Goal: Task Accomplishment & Management: Use online tool/utility

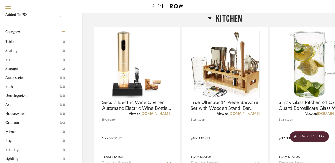
scroll to position [265, 17]
click at [11, 5] on button "Menu" at bounding box center [8, 6] width 16 height 13
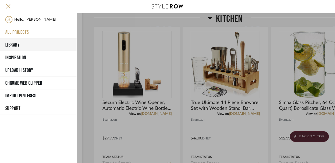
click at [14, 43] on button "Library" at bounding box center [38, 45] width 77 height 13
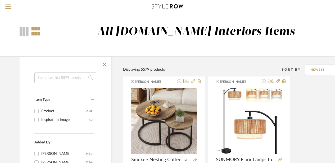
click at [44, 82] on input at bounding box center [65, 78] width 62 height 11
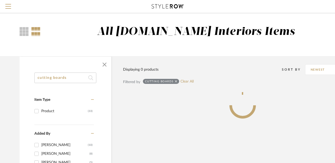
type input "cutting boards"
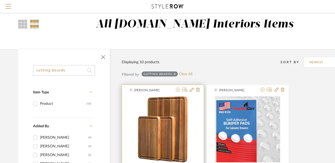
scroll to position [0, 1]
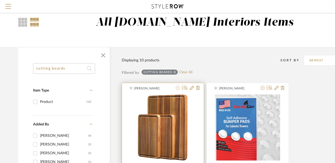
click at [178, 87] on icon at bounding box center [178, 88] width 4 height 4
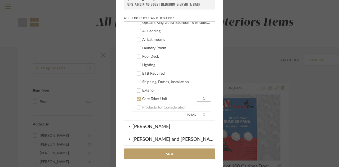
scroll to position [169, 0]
click at [137, 99] on icon at bounding box center [139, 99] width 4 height 4
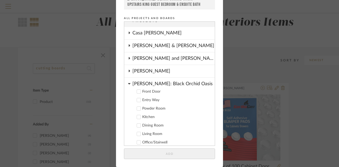
scroll to position [5, 0]
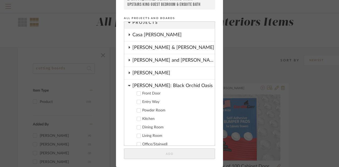
click at [128, 84] on icon at bounding box center [129, 85] width 3 height 4
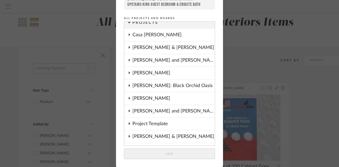
click at [128, 48] on icon at bounding box center [129, 47] width 4 height 3
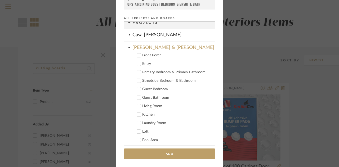
click at [138, 115] on icon at bounding box center [139, 115] width 4 height 4
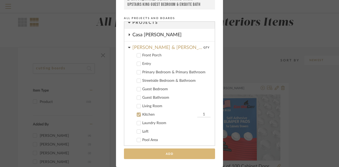
click at [162, 152] on button "Add" at bounding box center [169, 154] width 91 height 11
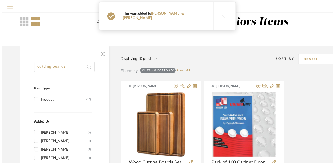
scroll to position [9, 1]
